Goal: Navigation & Orientation: Find specific page/section

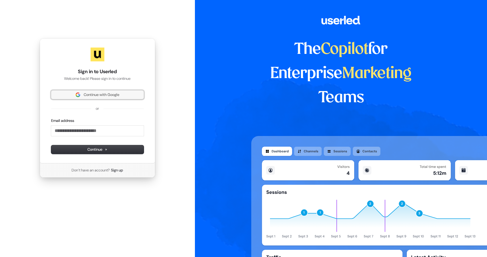
click at [92, 98] on button "Continue with Google" at bounding box center [97, 94] width 93 height 9
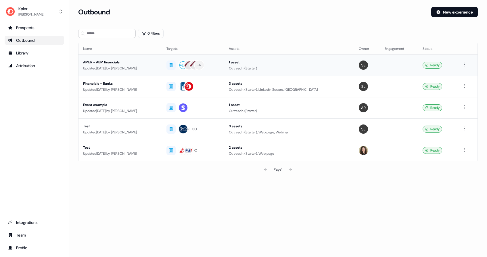
click at [113, 62] on div "AMER - ABM financials" at bounding box center [120, 62] width 74 height 6
